Goal: Task Accomplishment & Management: Use online tool/utility

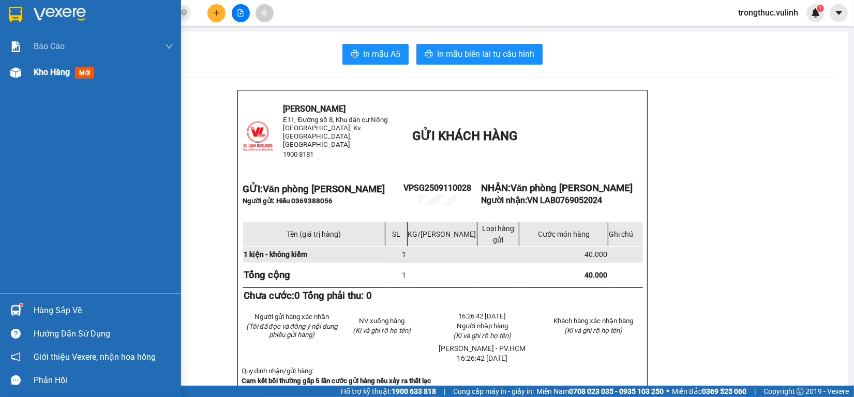
click at [10, 71] on img at bounding box center [15, 72] width 11 height 11
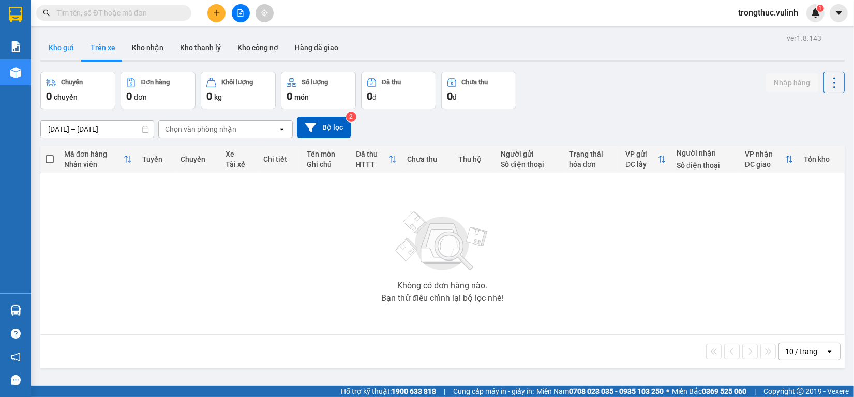
click at [71, 51] on button "Kho gửi" at bounding box center [61, 47] width 42 height 25
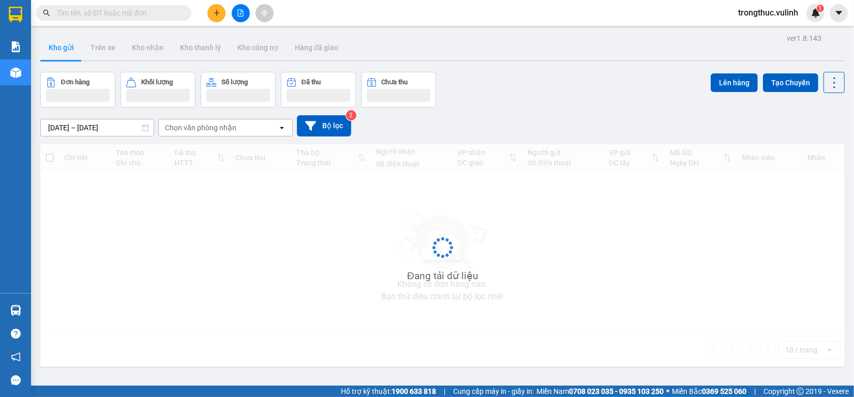
click at [71, 51] on button "Kho gửi" at bounding box center [61, 47] width 42 height 25
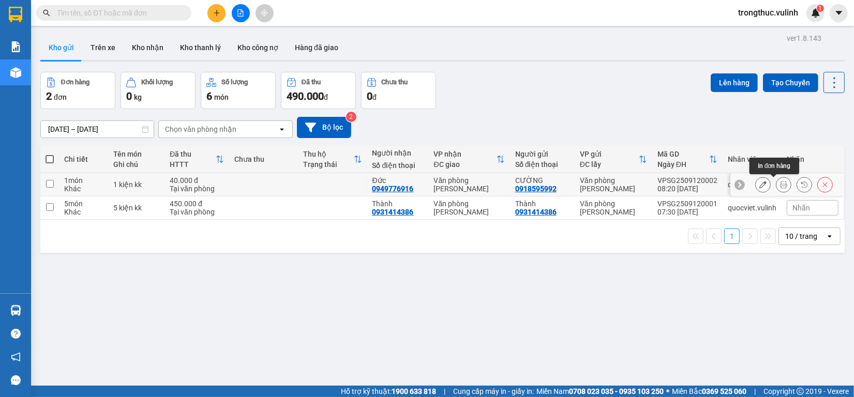
click at [776, 182] on button at bounding box center [783, 185] width 14 height 18
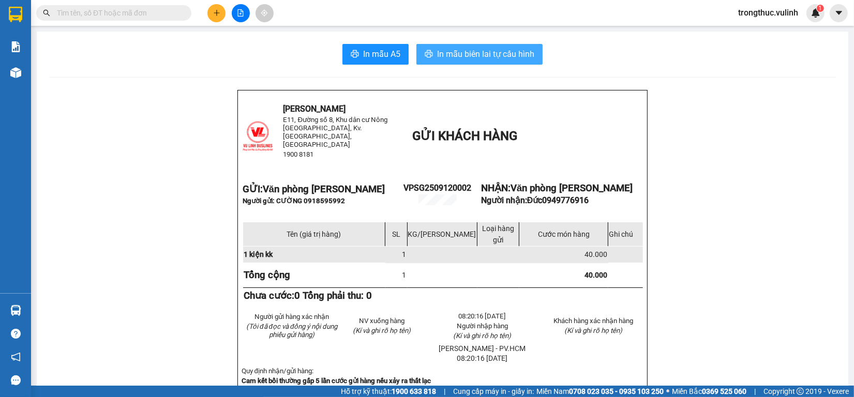
click at [470, 46] on button "In mẫu biên lai tự cấu hình" at bounding box center [479, 54] width 126 height 21
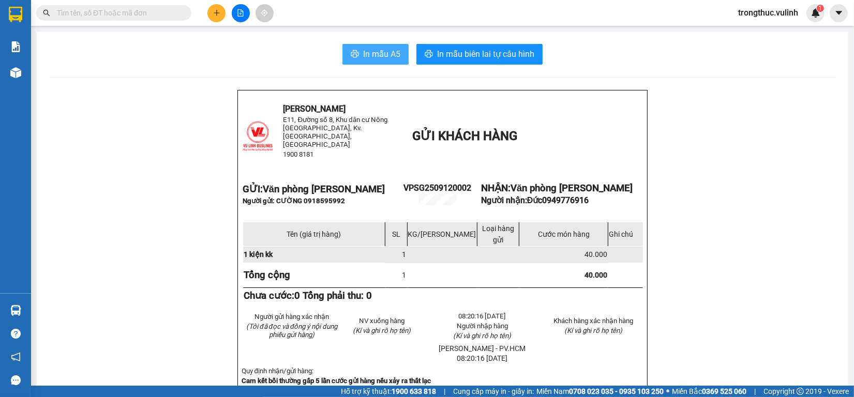
click at [376, 53] on span "In mẫu A5" at bounding box center [381, 54] width 37 height 13
drag, startPoint x: 441, startPoint y: 55, endPoint x: 386, endPoint y: 47, distance: 55.5
click at [440, 54] on span "In mẫu biên lai tự cấu hình" at bounding box center [485, 54] width 97 height 13
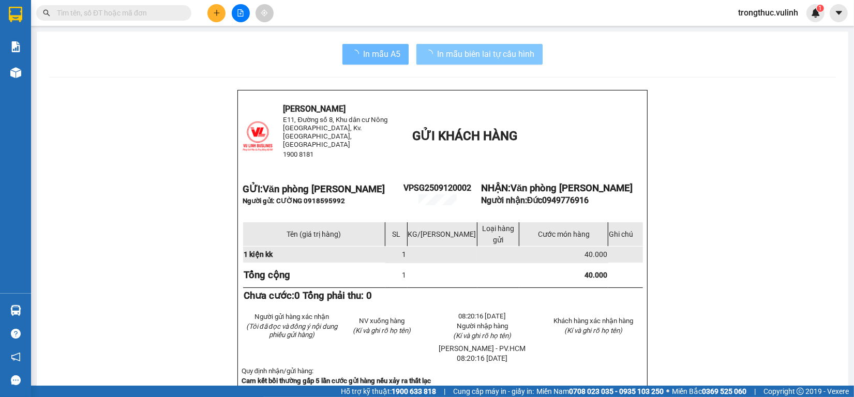
click at [429, 55] on span "loading" at bounding box center [431, 54] width 12 height 8
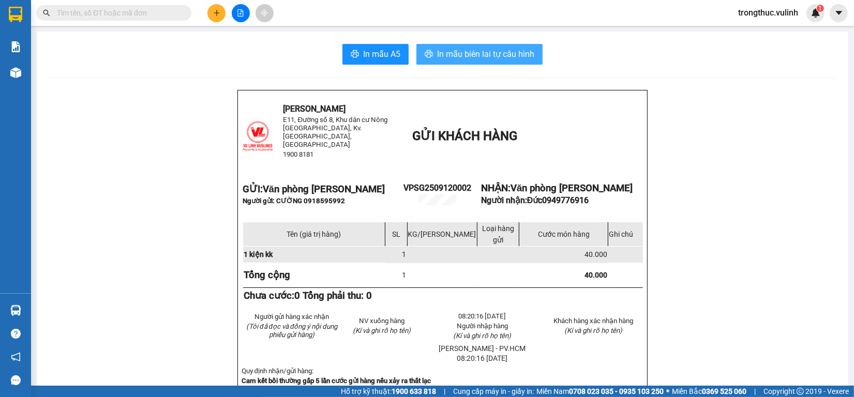
click at [459, 59] on span "In mẫu biên lai tự cấu hình" at bounding box center [485, 54] width 97 height 13
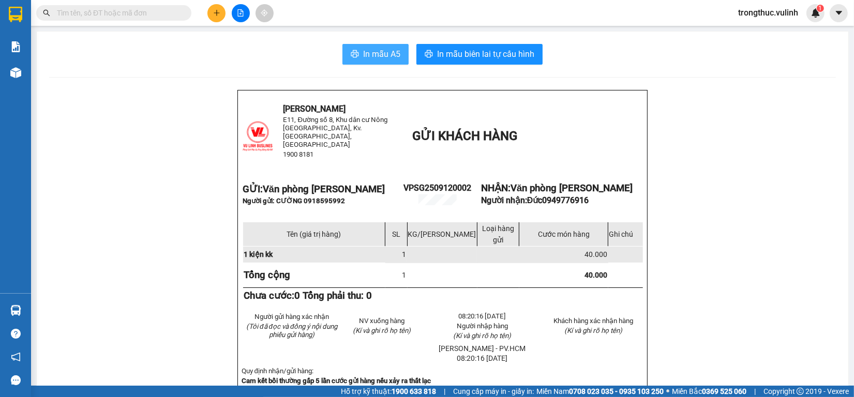
click at [363, 57] on span "In mẫu A5" at bounding box center [381, 54] width 37 height 13
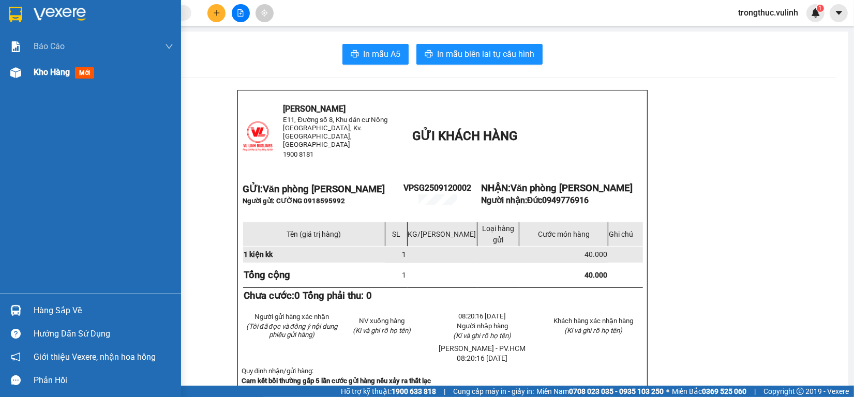
click at [20, 63] on div "Kho hàng mới" at bounding box center [90, 72] width 181 height 26
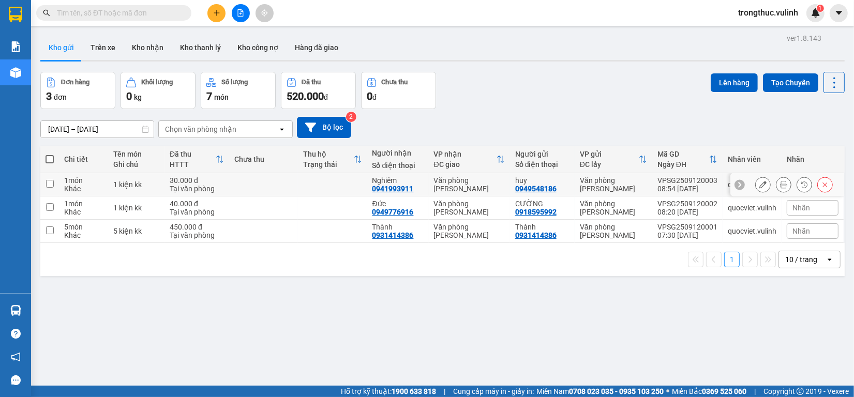
click at [348, 188] on td at bounding box center [332, 184] width 69 height 23
checkbox input "true"
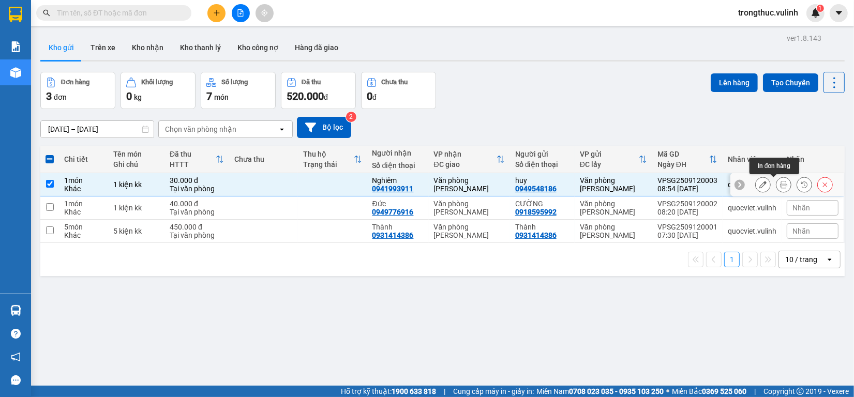
click at [780, 184] on icon at bounding box center [783, 184] width 7 height 7
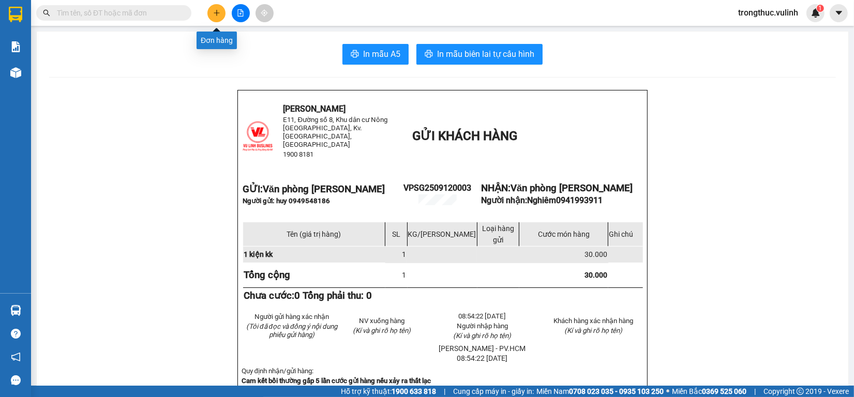
click at [219, 13] on icon "plus" at bounding box center [217, 12] width 6 height 1
